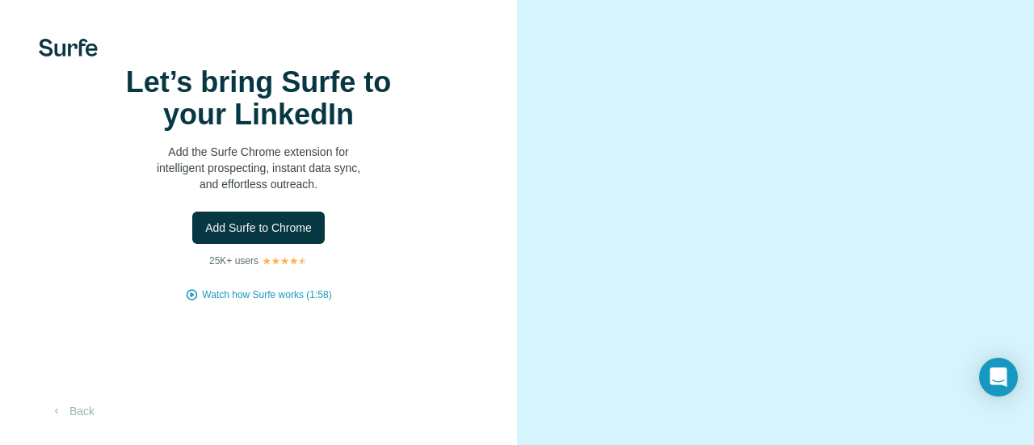
scroll to position [111, 0]
click at [234, 212] on button "Add Surfe to Chrome" at bounding box center [258, 228] width 133 height 32
click at [61, 46] on img at bounding box center [68, 48] width 59 height 18
